Goal: Information Seeking & Learning: Learn about a topic

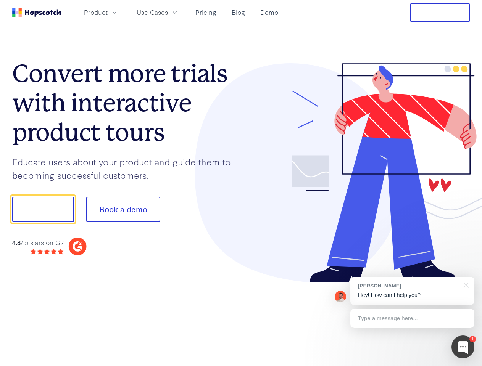
click at [241, 183] on div at bounding box center [355, 172] width 229 height 219
click at [108, 12] on span "Product" at bounding box center [96, 13] width 24 height 10
click at [168, 12] on span "Use Cases" at bounding box center [152, 13] width 31 height 10
click at [440, 13] on button "Free Trial" at bounding box center [440, 12] width 60 height 19
click at [43, 210] on button "Show me!" at bounding box center [43, 209] width 62 height 25
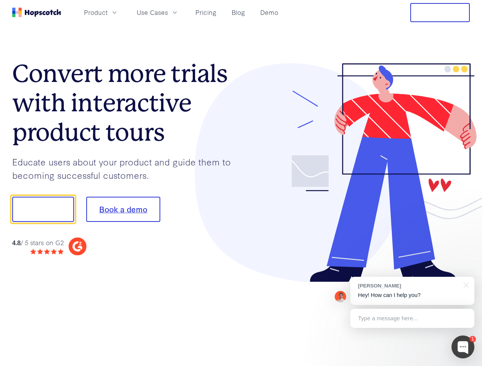
click at [123, 210] on button "Book a demo" at bounding box center [123, 209] width 74 height 25
click at [463, 347] on div at bounding box center [463, 347] width 23 height 23
click at [412, 291] on div "[PERSON_NAME] Hey! How can I help you?" at bounding box center [412, 291] width 124 height 28
click at [465, 285] on div at bounding box center [402, 208] width 143 height 255
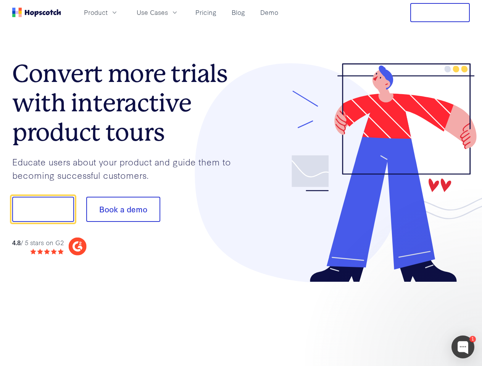
click at [412, 319] on div at bounding box center [402, 260] width 143 height 152
